Goal: Transaction & Acquisition: Purchase product/service

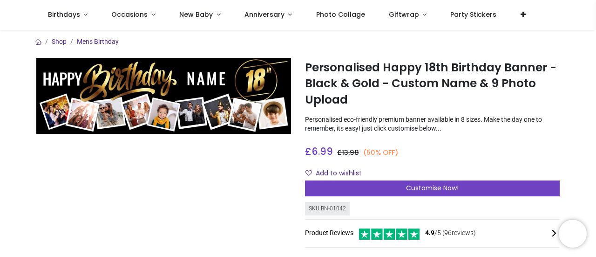
scroll to position [47, 0]
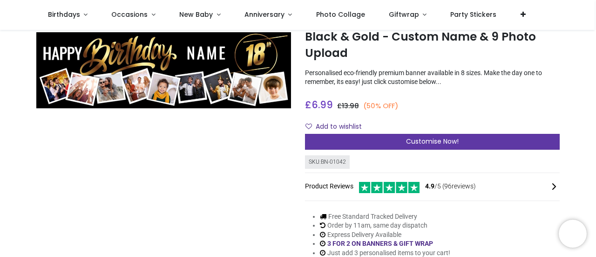
click at [407, 137] on span "Customise Now!" at bounding box center [432, 140] width 53 height 9
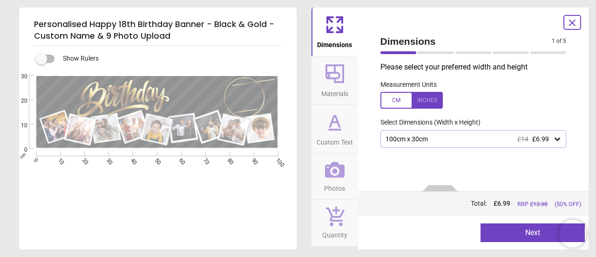
click at [432, 136] on div "100cm x 30cm £14 £6.99" at bounding box center [469, 139] width 169 height 8
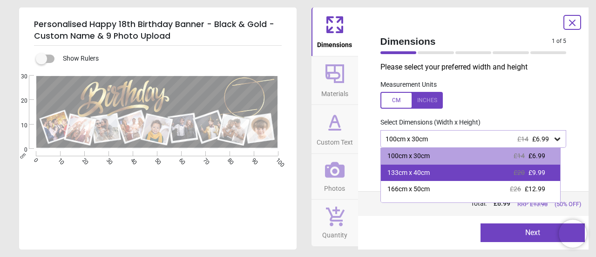
click at [427, 173] on div "133cm x 40cm" at bounding box center [408, 172] width 42 height 9
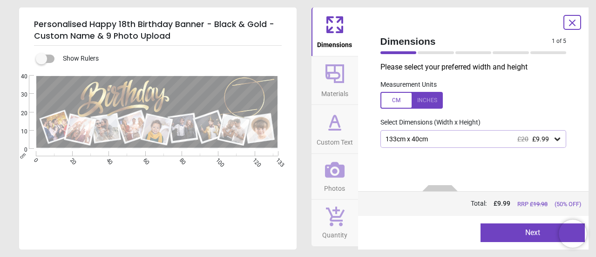
click at [335, 175] on icon at bounding box center [335, 170] width 20 height 20
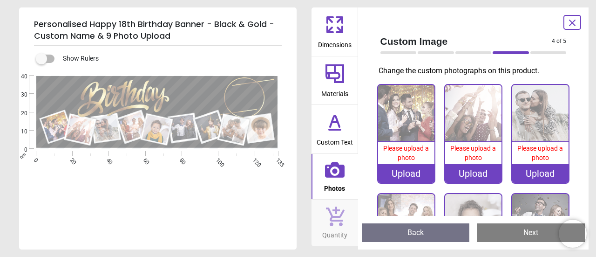
click at [407, 166] on div "Upload" at bounding box center [406, 173] width 56 height 19
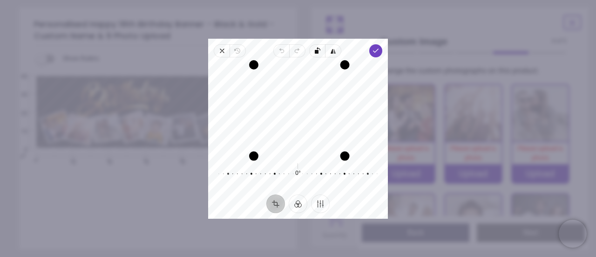
drag, startPoint x: 345, startPoint y: 154, endPoint x: 371, endPoint y: 150, distance: 25.9
click at [371, 150] on div "Recenter" at bounding box center [298, 109] width 165 height 88
click at [371, 51] on span "Done" at bounding box center [375, 50] width 13 height 13
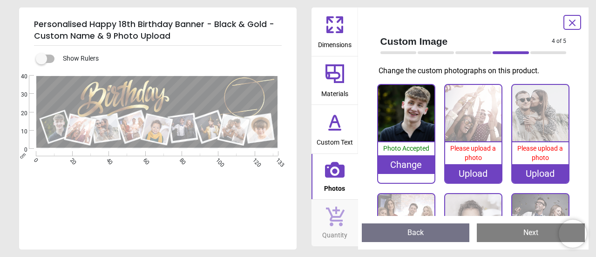
click at [468, 170] on div "Upload" at bounding box center [473, 173] width 56 height 19
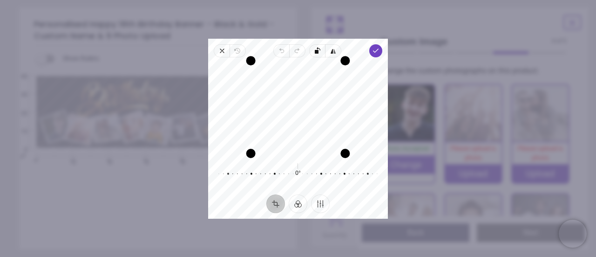
drag, startPoint x: 286, startPoint y: 64, endPoint x: 290, endPoint y: 33, distance: 31.4
click at [305, 142] on div "× Trustpilot Product Reviews 4.9 /5 ( 96 reviews) CathG77 Great product! So eas…" at bounding box center [432, 175] width 255 height 67
click at [287, 93] on div "Recenter" at bounding box center [298, 109] width 165 height 88
drag, startPoint x: 289, startPoint y: 104, endPoint x: 291, endPoint y: 127, distance: 22.9
click at [291, 127] on div "Recenter" at bounding box center [298, 109] width 165 height 88
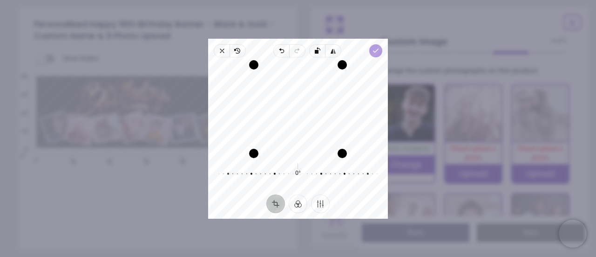
click at [374, 54] on icon "button" at bounding box center [375, 50] width 7 height 7
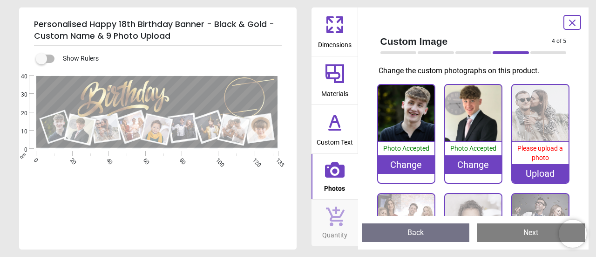
click at [531, 169] on div "Upload" at bounding box center [540, 173] width 56 height 19
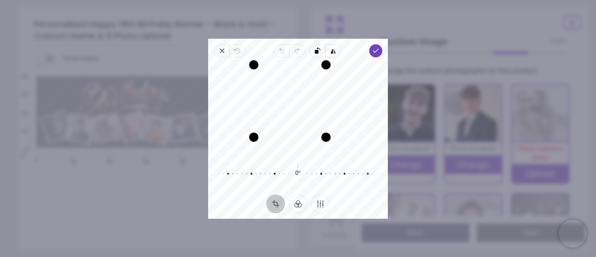
drag, startPoint x: 341, startPoint y: 153, endPoint x: 328, endPoint y: 134, distance: 23.4
click at [328, 134] on div "Drag corner br" at bounding box center [325, 136] width 9 height 9
drag, startPoint x: 255, startPoint y: 137, endPoint x: 288, endPoint y: 136, distance: 33.1
click at [288, 136] on div "Recenter" at bounding box center [298, 109] width 165 height 88
drag, startPoint x: 326, startPoint y: 124, endPoint x: 321, endPoint y: 121, distance: 6.0
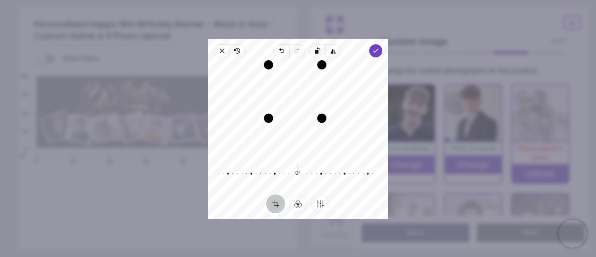
click at [321, 121] on div "Drag corner br" at bounding box center [321, 117] width 9 height 9
drag, startPoint x: 296, startPoint y: 93, endPoint x: 304, endPoint y: 93, distance: 8.4
click at [304, 93] on button "Recenter" at bounding box center [295, 91] width 22 height 22
drag, startPoint x: 315, startPoint y: 103, endPoint x: 311, endPoint y: 108, distance: 6.0
click at [311, 108] on div "Recenter" at bounding box center [298, 109] width 165 height 88
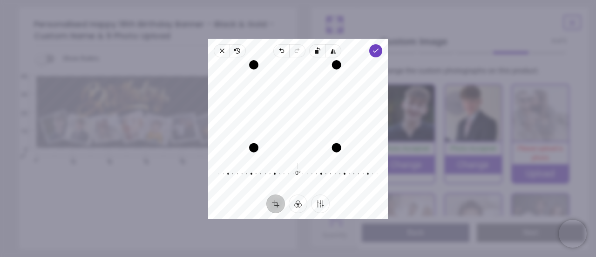
drag, startPoint x: 343, startPoint y: 151, endPoint x: 338, endPoint y: 145, distance: 7.9
click at [338, 145] on div "Drag corner br" at bounding box center [336, 146] width 9 height 9
drag, startPoint x: 256, startPoint y: 149, endPoint x: 273, endPoint y: 146, distance: 17.4
click at [273, 146] on div "Recenter" at bounding box center [298, 109] width 165 height 88
click at [303, 120] on div "Recenter" at bounding box center [298, 109] width 165 height 88
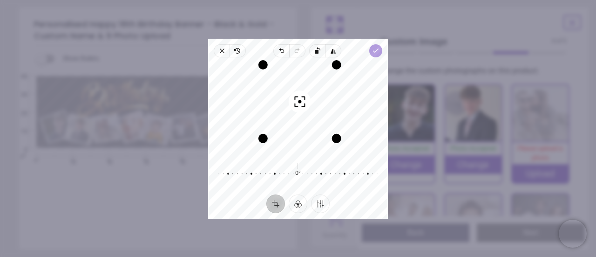
click at [374, 52] on polyline "button" at bounding box center [375, 50] width 5 height 3
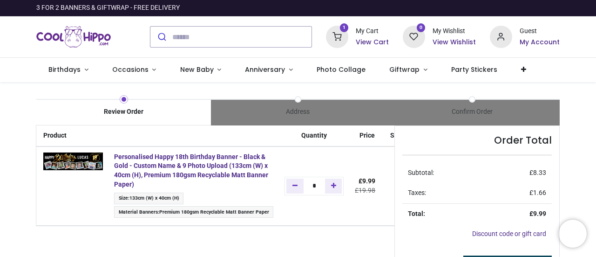
click at [516, 256] on div at bounding box center [298, 257] width 596 height 0
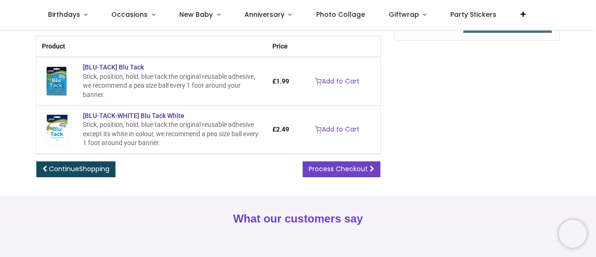
scroll to position [140, 0]
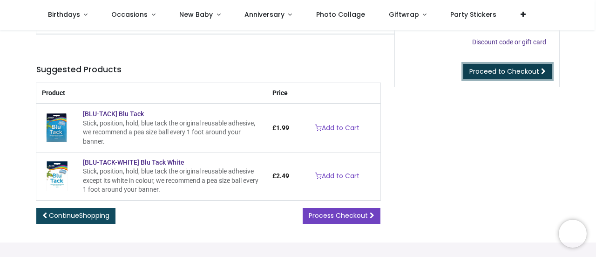
click at [492, 73] on span "Proceed to Checkout" at bounding box center [504, 71] width 70 height 9
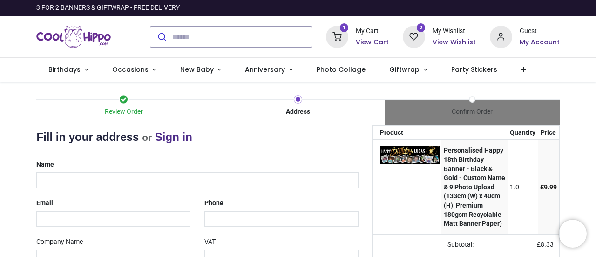
select select "***"
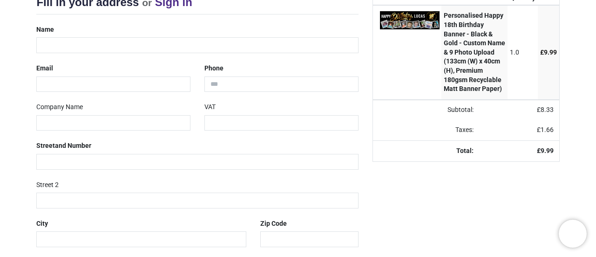
scroll to position [120, 0]
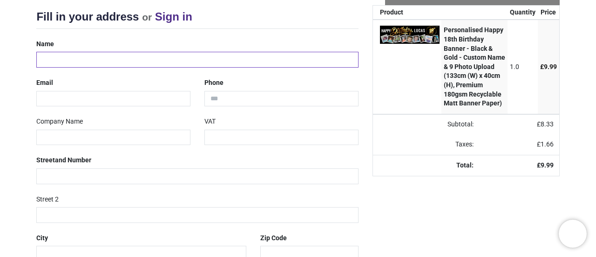
click at [86, 62] on input "text" at bounding box center [197, 60] width 322 height 16
type input "**********"
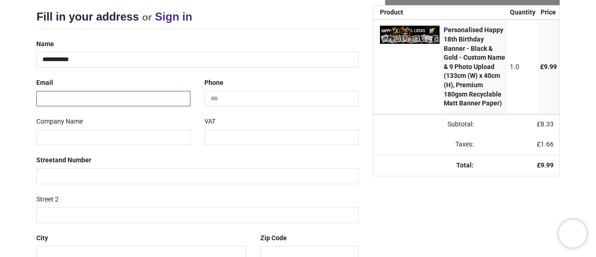
type input "**********"
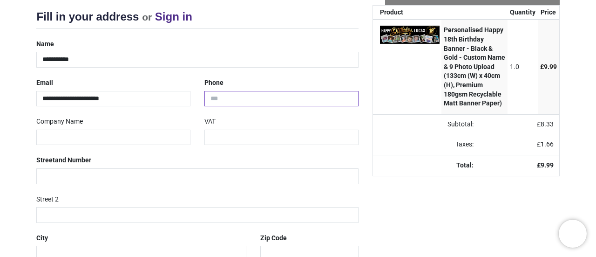
type input "**********"
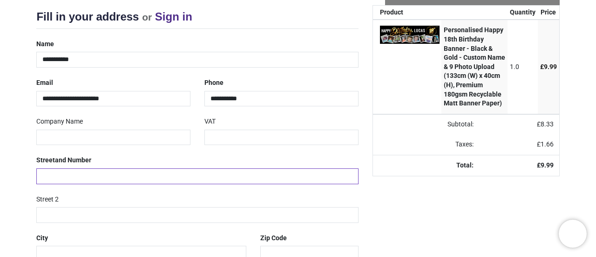
type input "**********"
type input "*******"
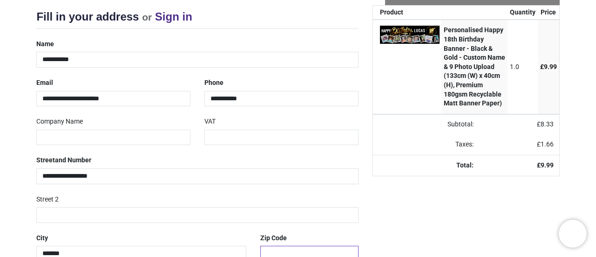
type input "********"
select select "***"
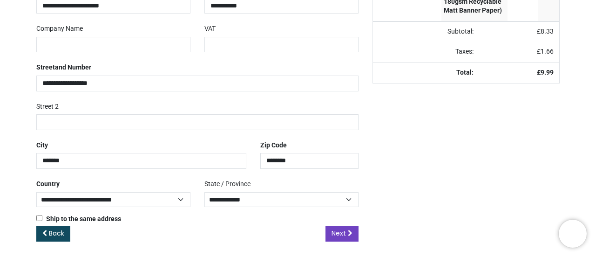
scroll to position [213, 0]
click at [339, 230] on span "Next" at bounding box center [339, 232] width 14 height 9
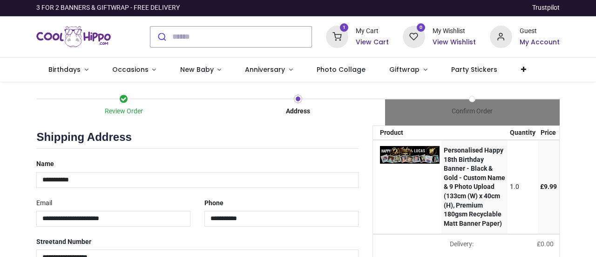
select select "***"
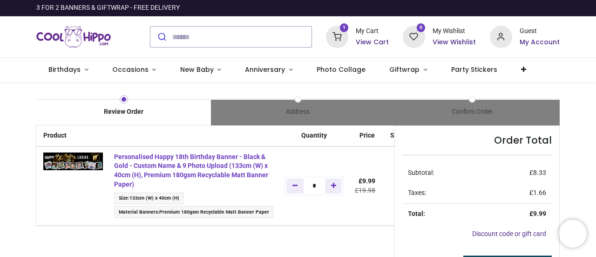
click at [137, 163] on strong "Personalised Happy 18th Birthday Banner - Black & Gold - Custom Name & 9 Photo …" at bounding box center [191, 170] width 154 height 35
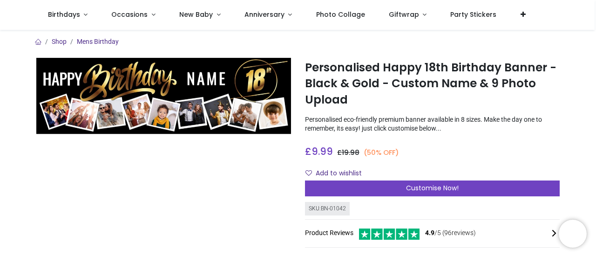
scroll to position [47, 0]
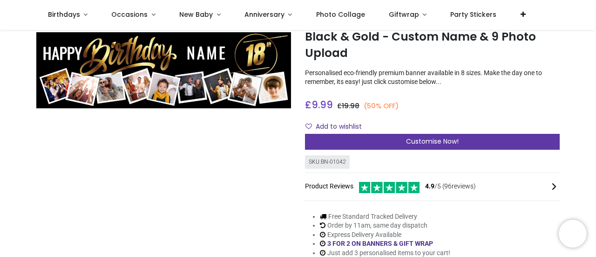
click at [364, 141] on div "Customise Now!" at bounding box center [432, 142] width 255 height 16
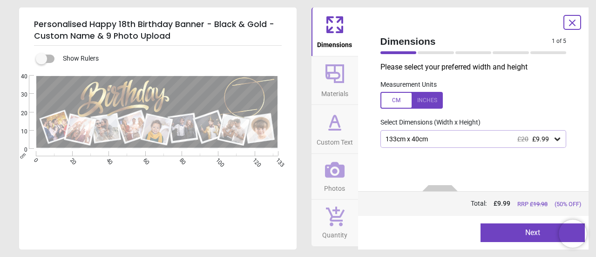
click at [456, 143] on div "133cm x 40cm £20 £9.99" at bounding box center [473, 139] width 186 height 18
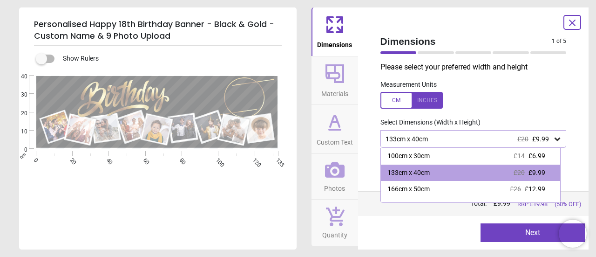
click at [456, 143] on div "133cm x 40cm £20 £9.99" at bounding box center [473, 139] width 186 height 18
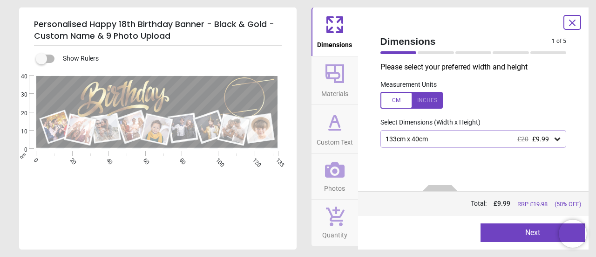
click at [503, 237] on button "Next" at bounding box center [533, 232] width 104 height 19
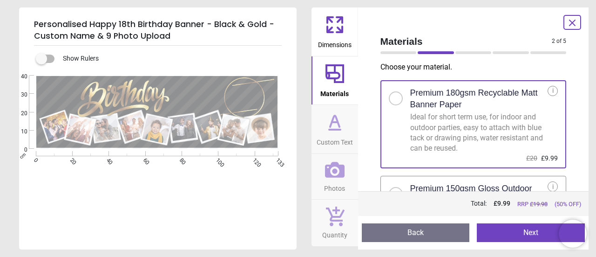
click at [333, 177] on icon at bounding box center [335, 170] width 20 height 20
